Goal: Task Accomplishment & Management: Manage account settings

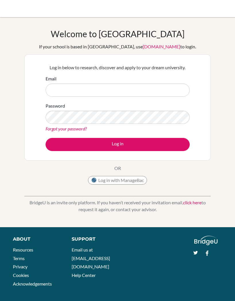
click at [76, 81] on div "Email" at bounding box center [118, 85] width 144 height 21
click at [62, 90] on input "Email" at bounding box center [118, 90] width 144 height 13
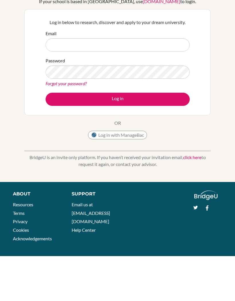
click at [50, 126] on link "Forgot your password?" at bounding box center [66, 128] width 41 height 5
click at [56, 126] on link "Forgot your password?" at bounding box center [66, 128] width 41 height 5
click at [71, 126] on link "Forgot your password?" at bounding box center [66, 128] width 41 height 5
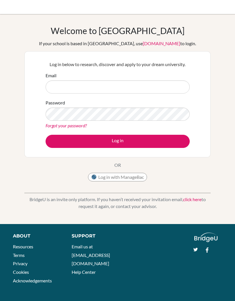
click at [75, 125] on link "Forgot your password?" at bounding box center [66, 125] width 41 height 5
click at [85, 126] on link "Forgot your password?" at bounding box center [66, 125] width 41 height 5
click at [53, 124] on link "Forgot your password?" at bounding box center [66, 125] width 41 height 5
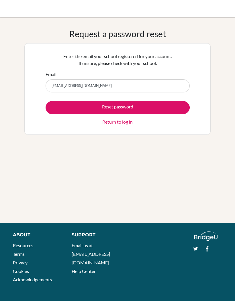
type input "[EMAIL_ADDRESS][DOMAIN_NAME]"
click at [59, 112] on button "Reset password" at bounding box center [118, 107] width 144 height 13
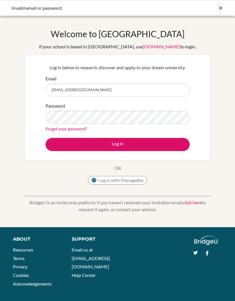
click at [58, 142] on button "Log in" at bounding box center [118, 144] width 144 height 13
